Goal: Information Seeking & Learning: Compare options

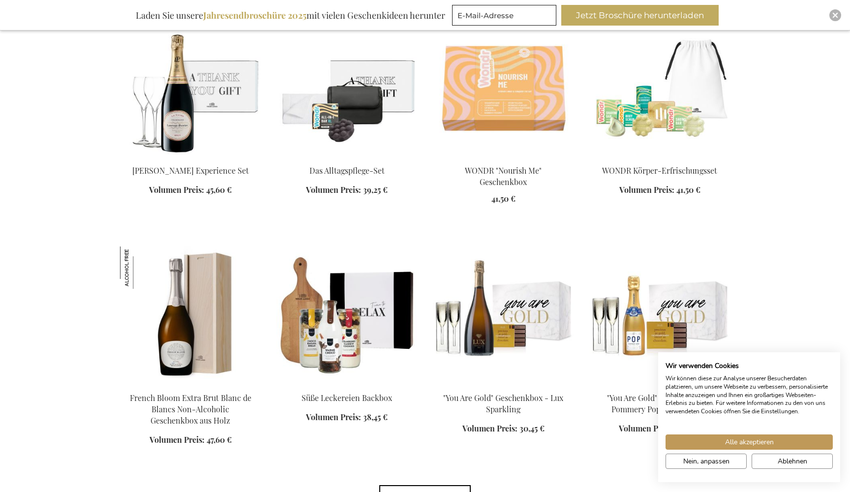
scroll to position [647, 0]
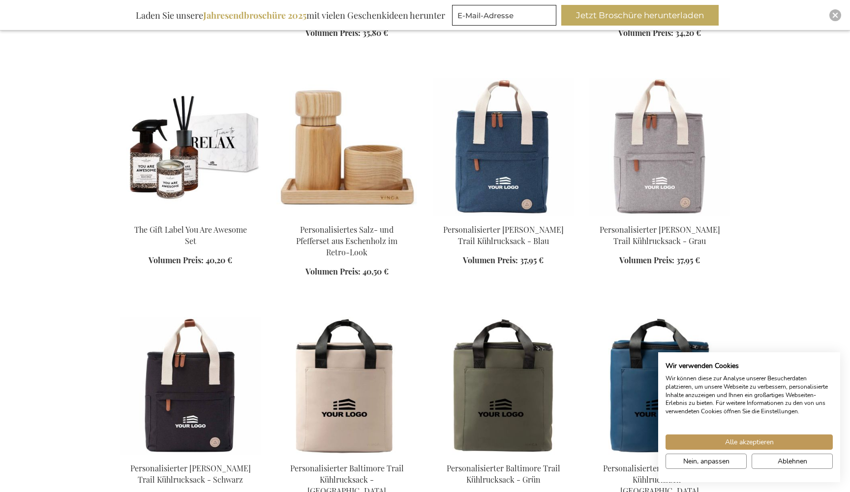
scroll to position [1962, 0]
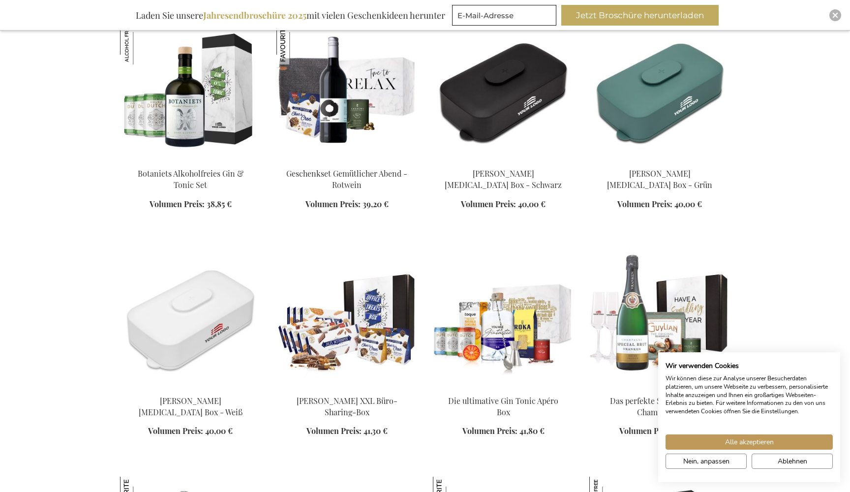
scroll to position [5003, 0]
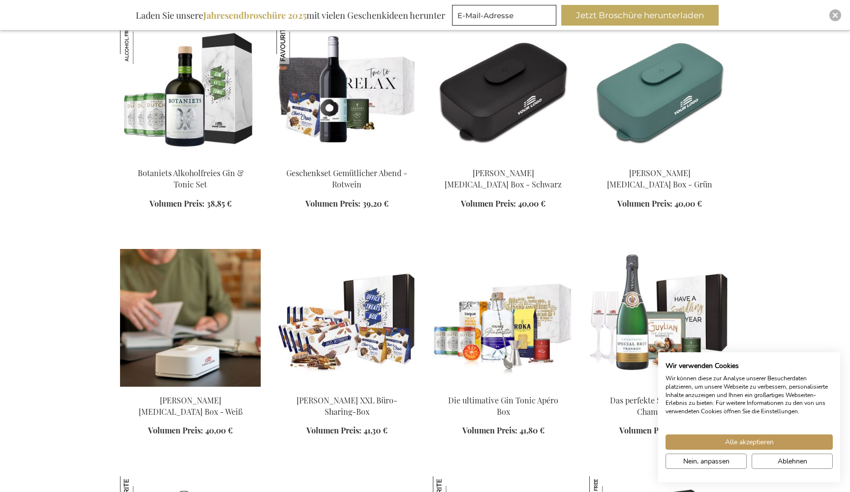
click at [191, 322] on img at bounding box center [190, 318] width 141 height 138
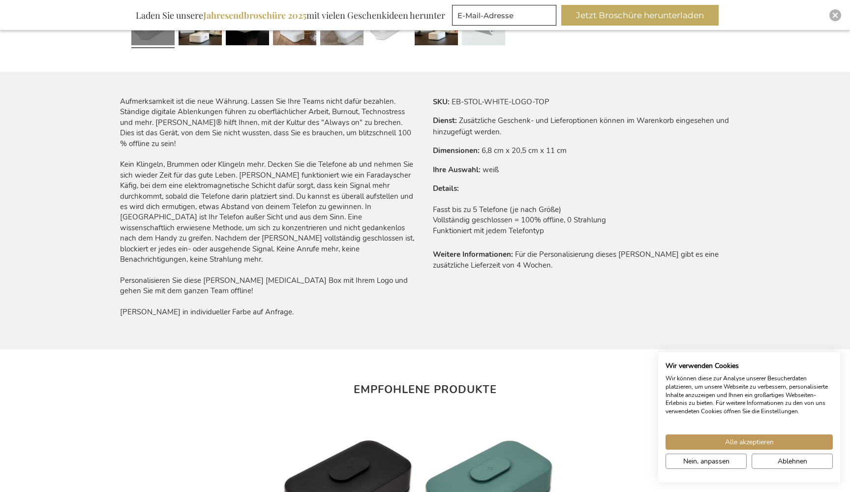
scroll to position [561, 0]
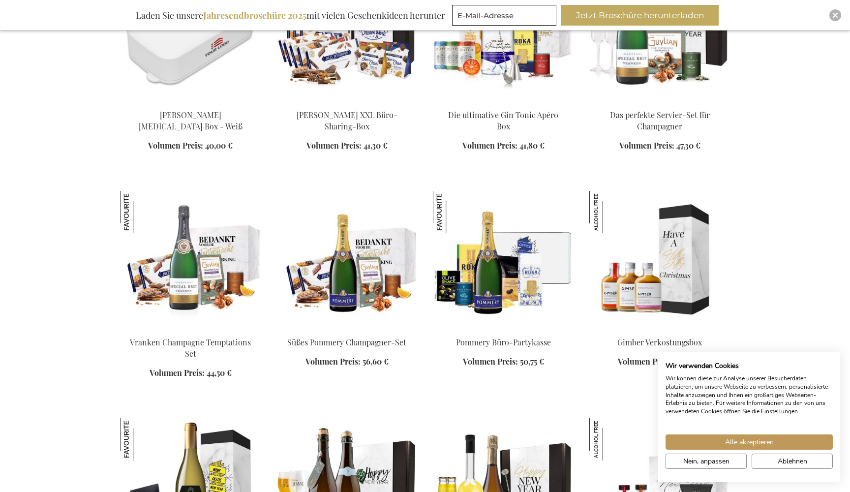
scroll to position [540, 0]
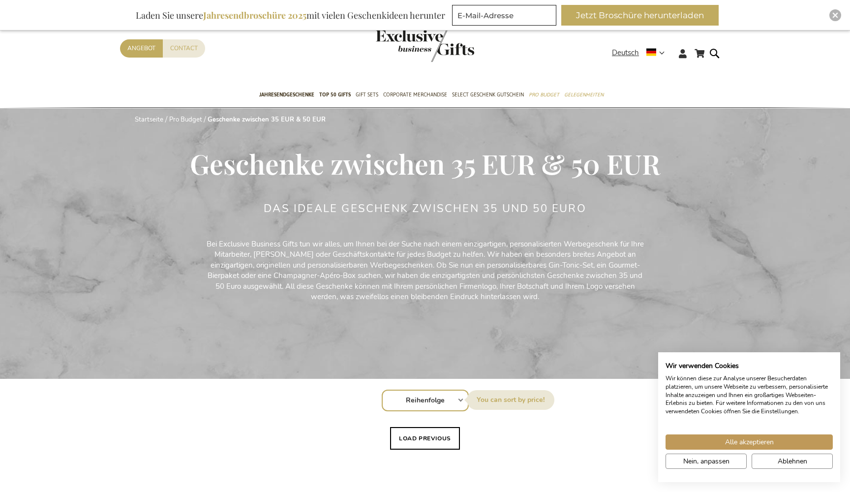
scroll to position [0, 0]
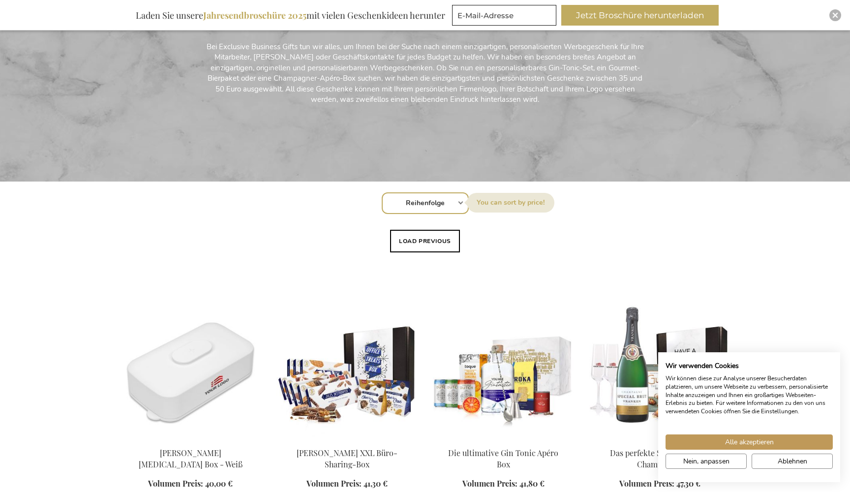
scroll to position [195, 0]
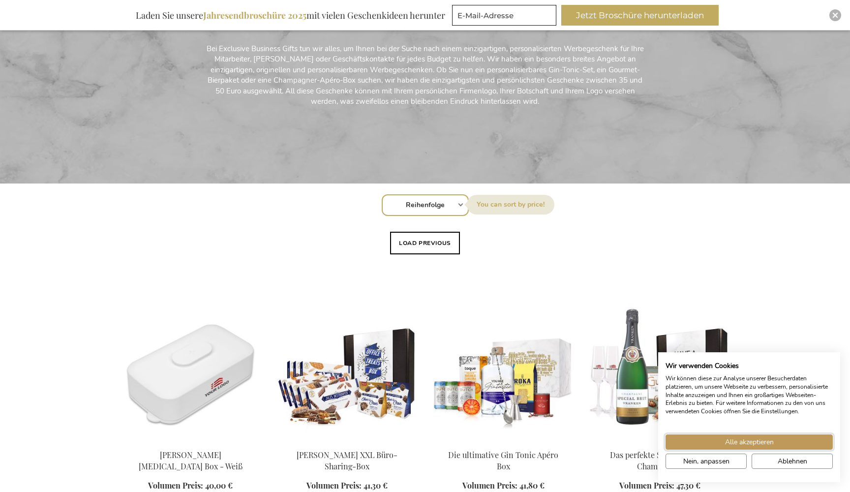
click at [756, 441] on span "Alle akzeptieren" at bounding box center [749, 442] width 49 height 10
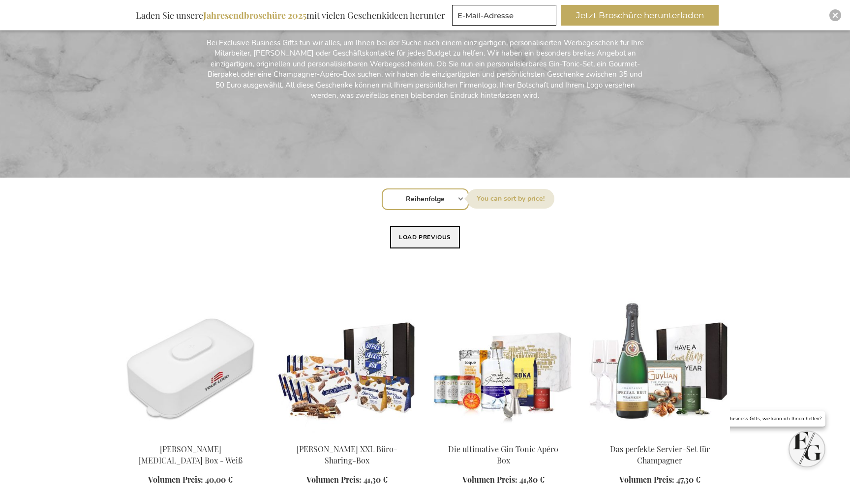
scroll to position [202, 0]
click at [415, 235] on button "Load previous" at bounding box center [425, 236] width 70 height 23
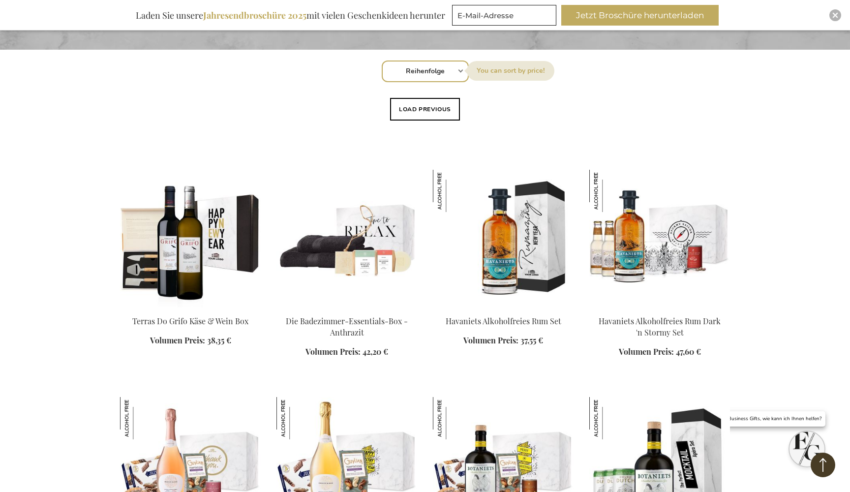
scroll to position [333, 0]
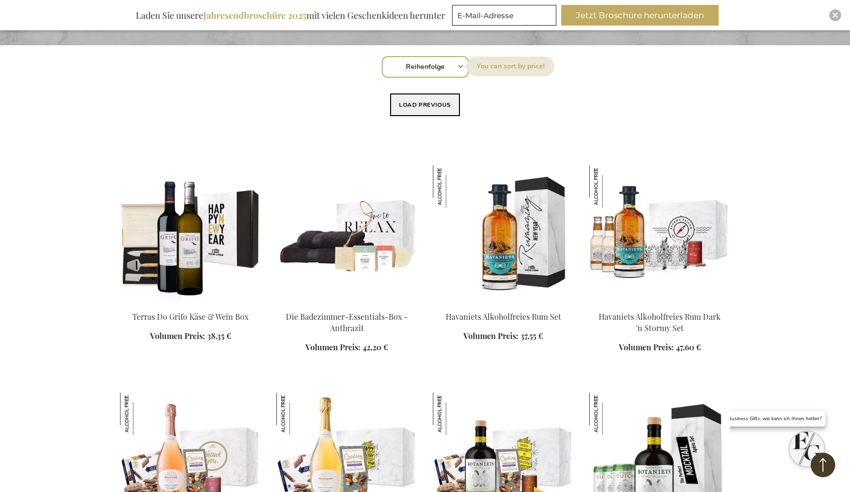
click at [417, 108] on button "Load previous" at bounding box center [425, 104] width 70 height 23
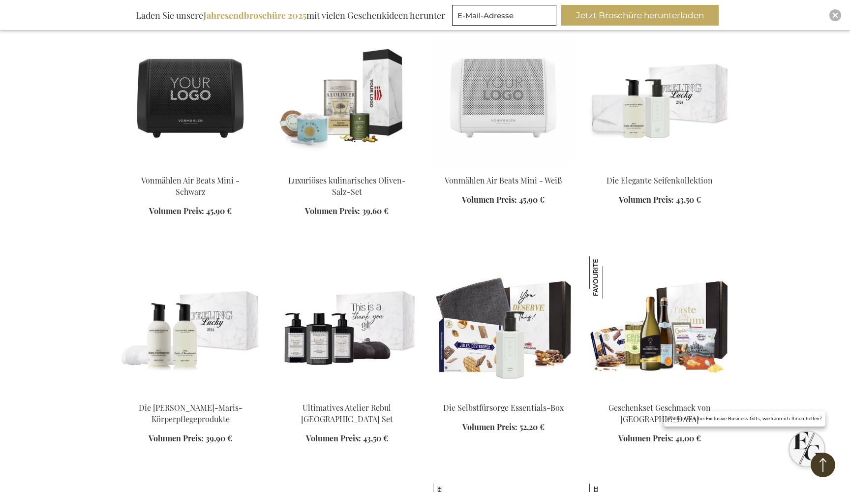
scroll to position [697, 0]
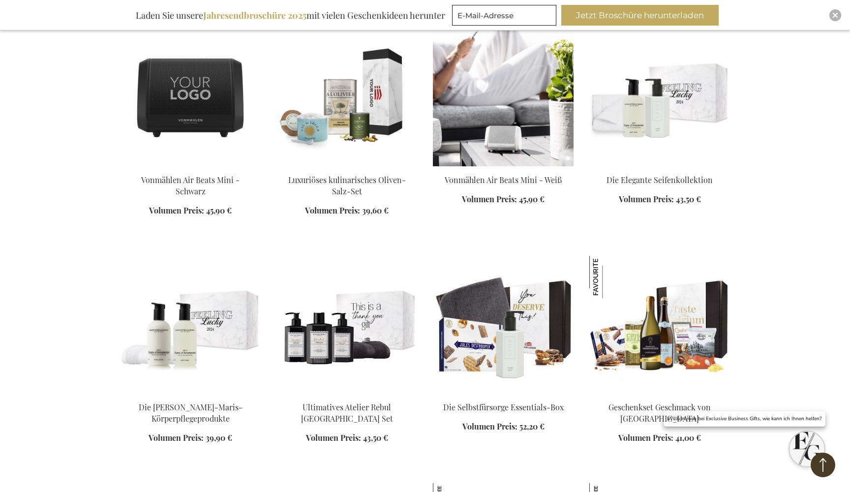
click at [488, 109] on img at bounding box center [503, 98] width 141 height 138
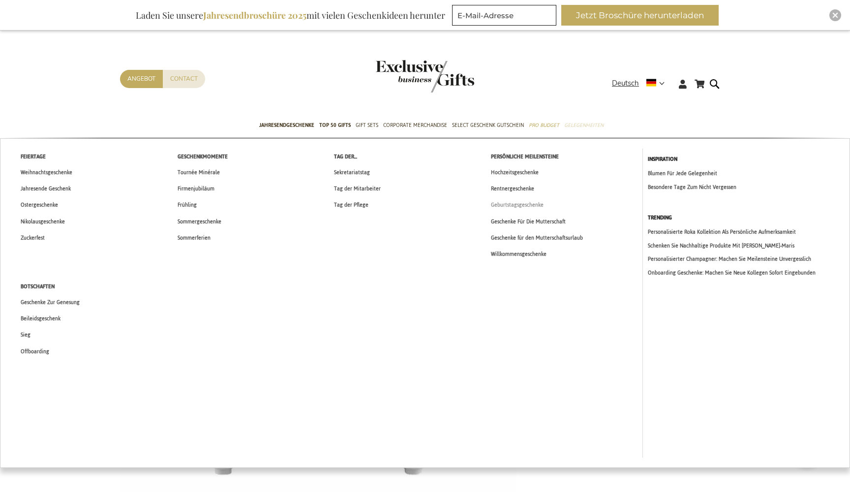
click at [513, 206] on span "Geburtstagsgeschenke" at bounding box center [517, 205] width 53 height 10
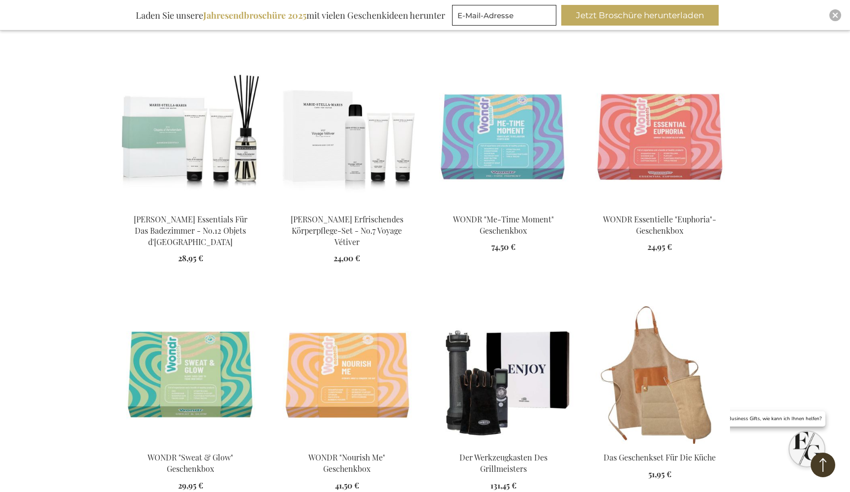
scroll to position [1154, 0]
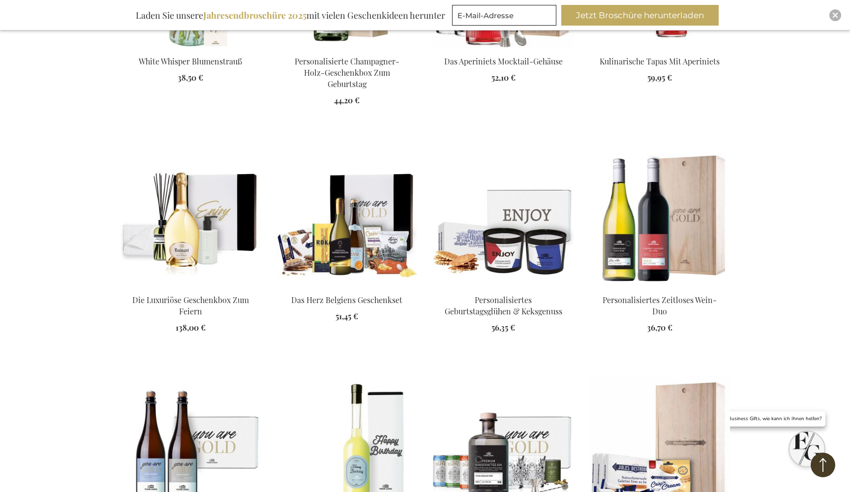
scroll to position [2481, 0]
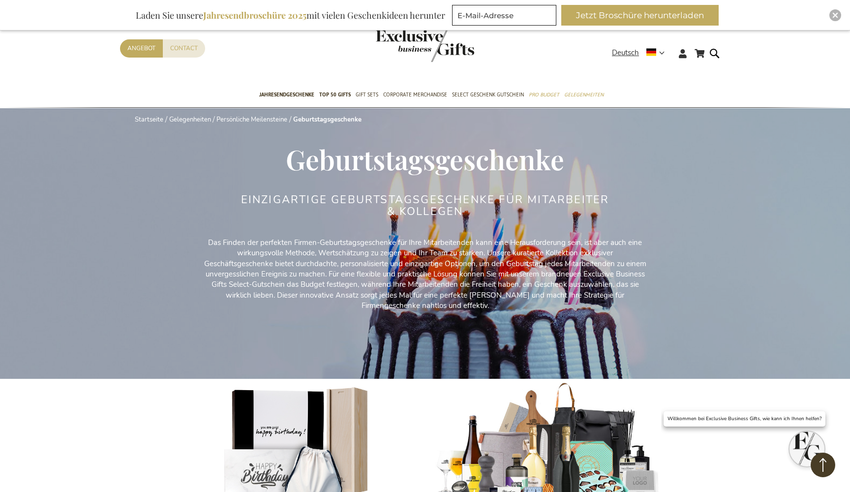
scroll to position [0, 0]
